Goal: Task Accomplishment & Management: Manage account settings

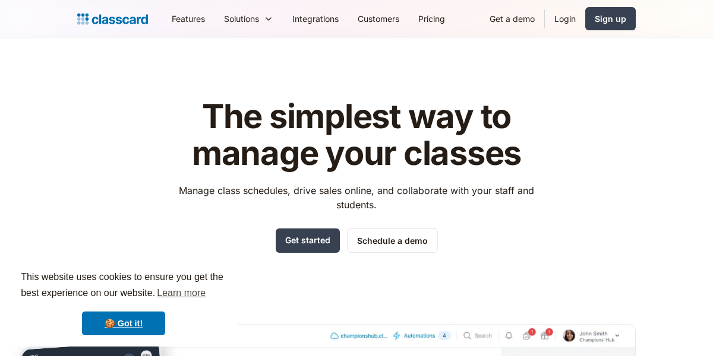
click at [563, 16] on link "Login" at bounding box center [565, 18] width 40 height 27
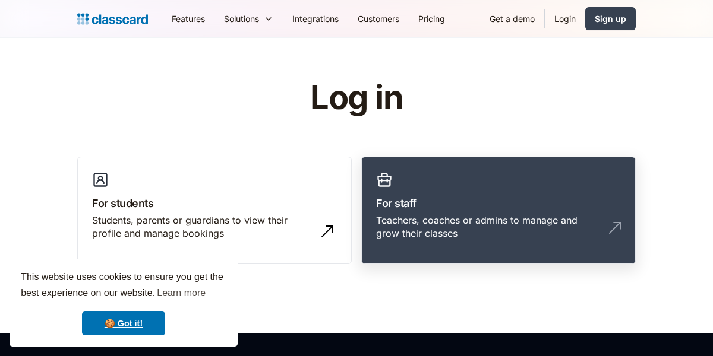
click at [453, 182] on link "For staff Teachers, coaches or admins to manage and grow their classes" at bounding box center [498, 211] width 274 height 108
